Goal: Task Accomplishment & Management: Manage account settings

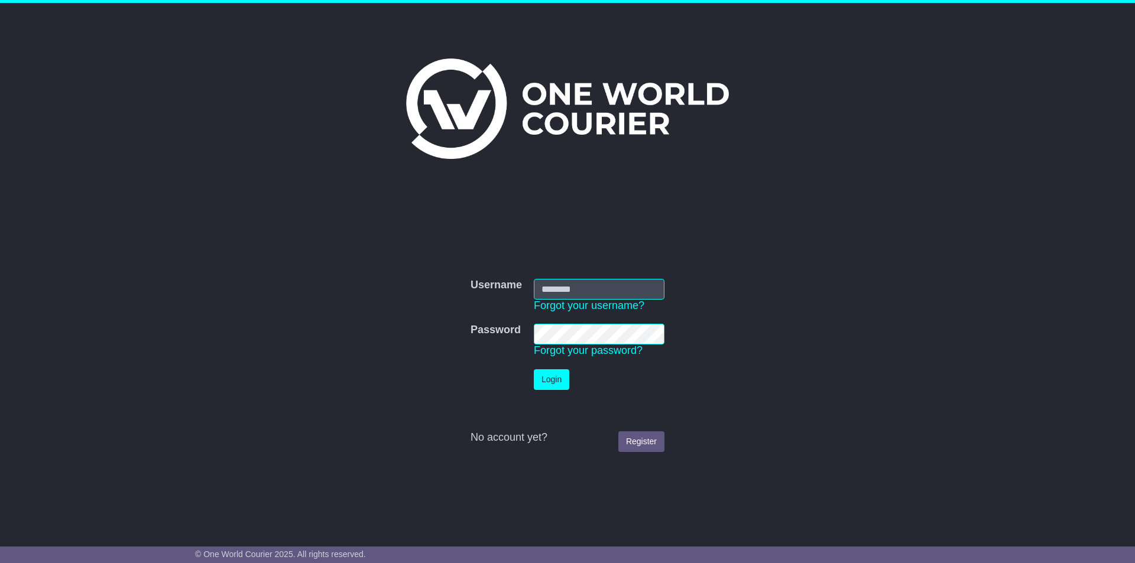
type input "**********"
click at [560, 373] on button "Login" at bounding box center [551, 379] width 35 height 21
